Goal: Navigation & Orientation: Find specific page/section

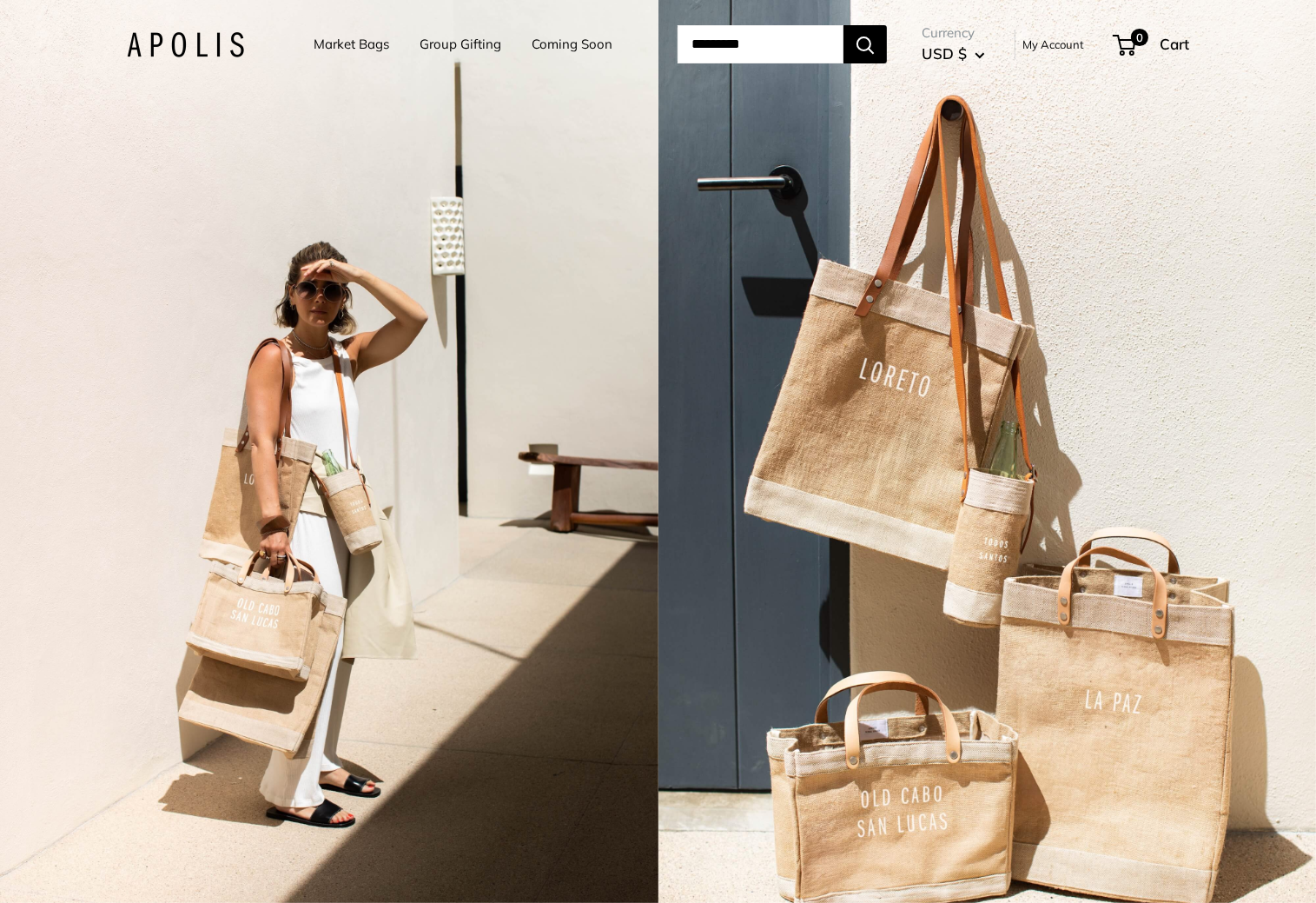
click at [346, 42] on link "Market Bags" at bounding box center [351, 45] width 75 height 24
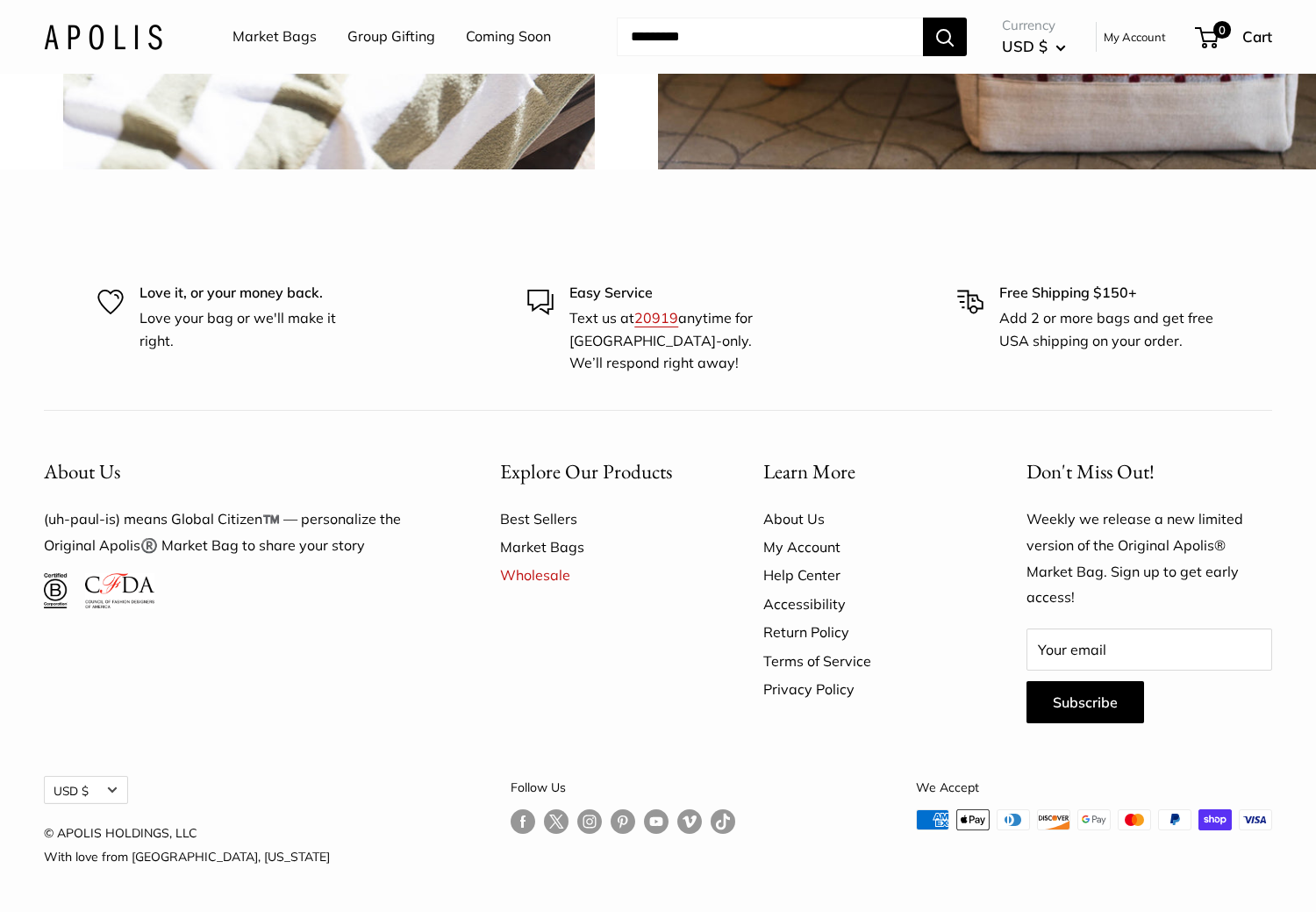
scroll to position [4798, 0]
click at [776, 517] on link "About Us" at bounding box center [864, 519] width 202 height 28
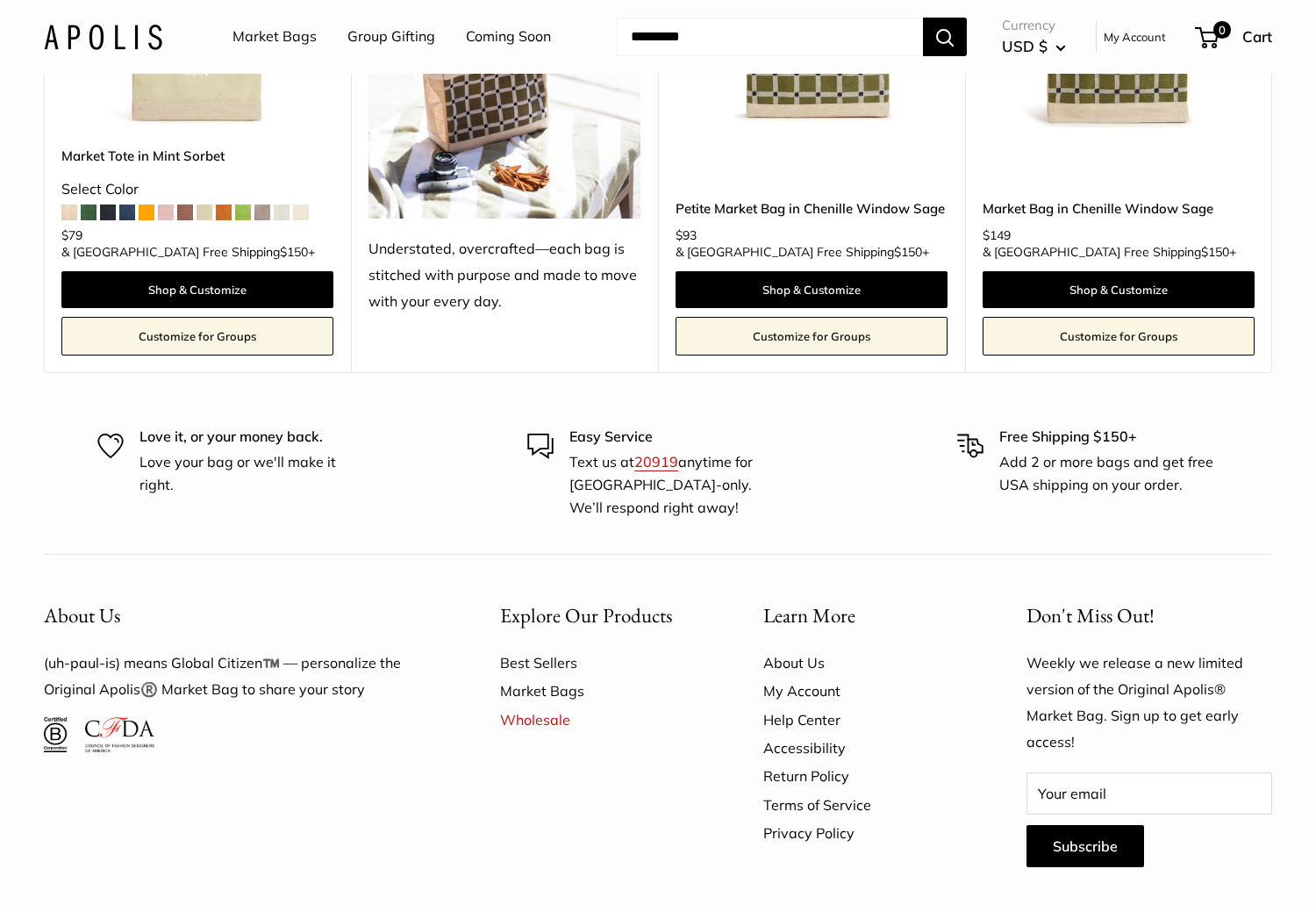
scroll to position [4800, 0]
